Goal: Find specific page/section: Find specific page/section

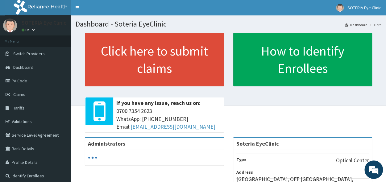
click at [22, 94] on span "Claims" at bounding box center [19, 95] width 12 height 6
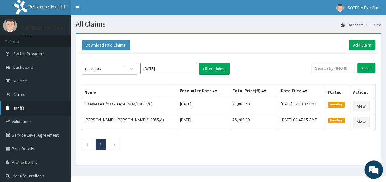
click at [29, 114] on link "Tariffs" at bounding box center [35, 108] width 71 height 14
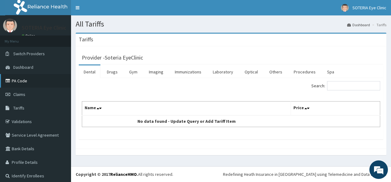
click at [24, 81] on link "PA Code" at bounding box center [35, 81] width 71 height 14
